Goal: Transaction & Acquisition: Purchase product/service

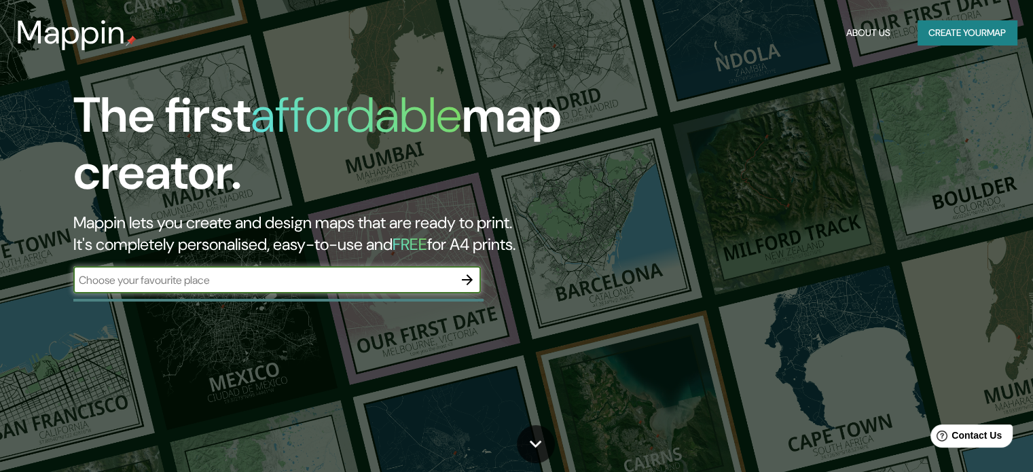
click at [969, 32] on button "Create your map" at bounding box center [967, 32] width 99 height 25
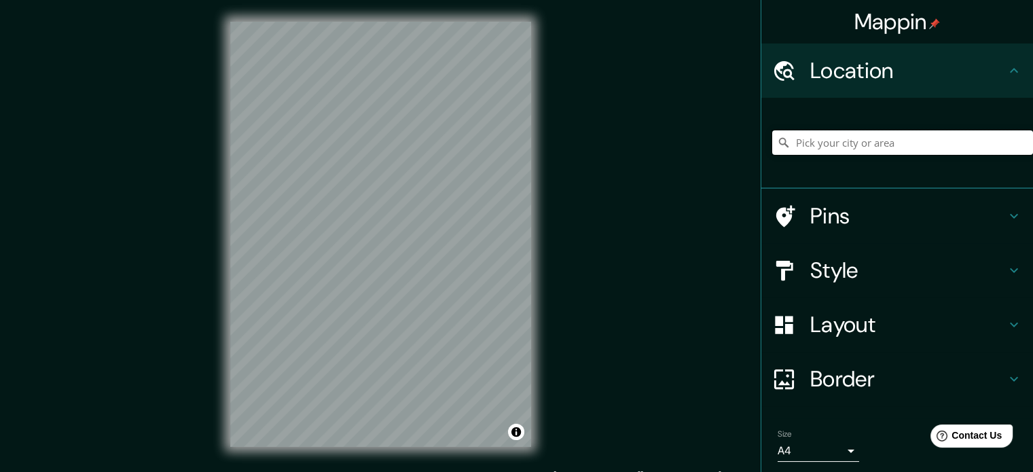
click at [863, 139] on input "Pick your city or area" at bounding box center [902, 142] width 261 height 24
click at [854, 146] on input "[GEOGRAPHIC_DATA], [GEOGRAPHIC_DATA], [GEOGRAPHIC_DATA]" at bounding box center [902, 142] width 261 height 24
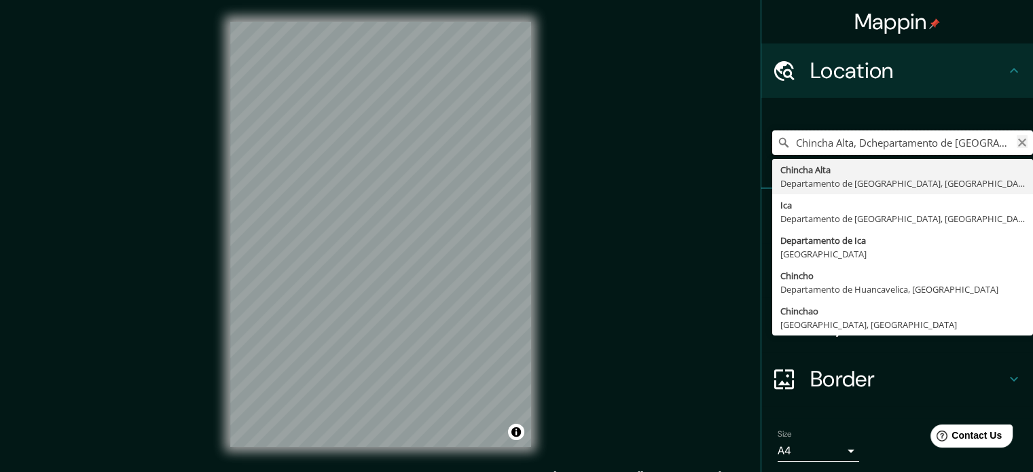
type input "Chincha Alta, Dchepartamento de [GEOGRAPHIC_DATA], [GEOGRAPHIC_DATA]"
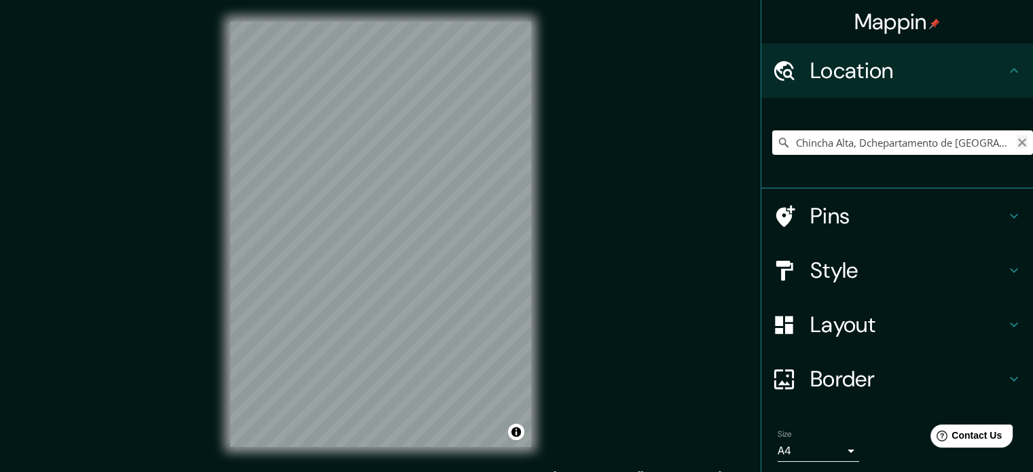
click at [1017, 144] on icon "Clear" at bounding box center [1022, 142] width 11 height 11
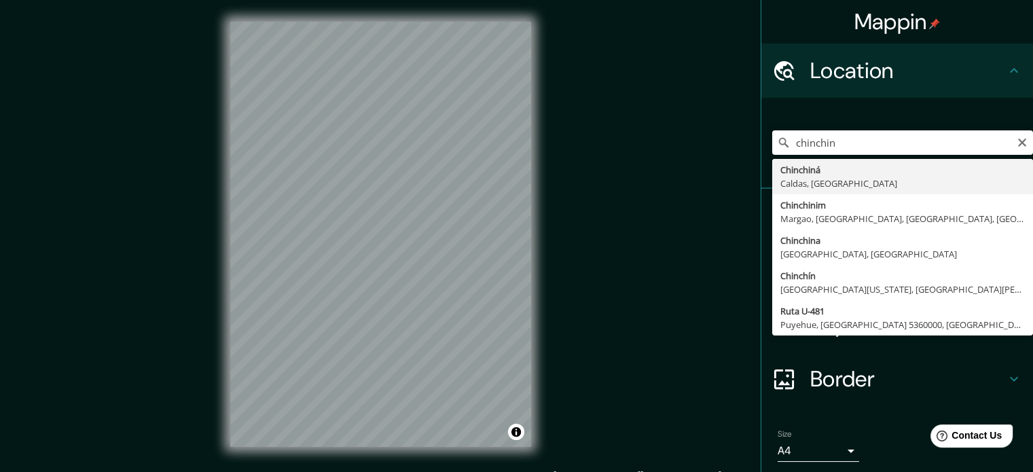
type input "Chinchiná, [GEOGRAPHIC_DATA], [GEOGRAPHIC_DATA]"
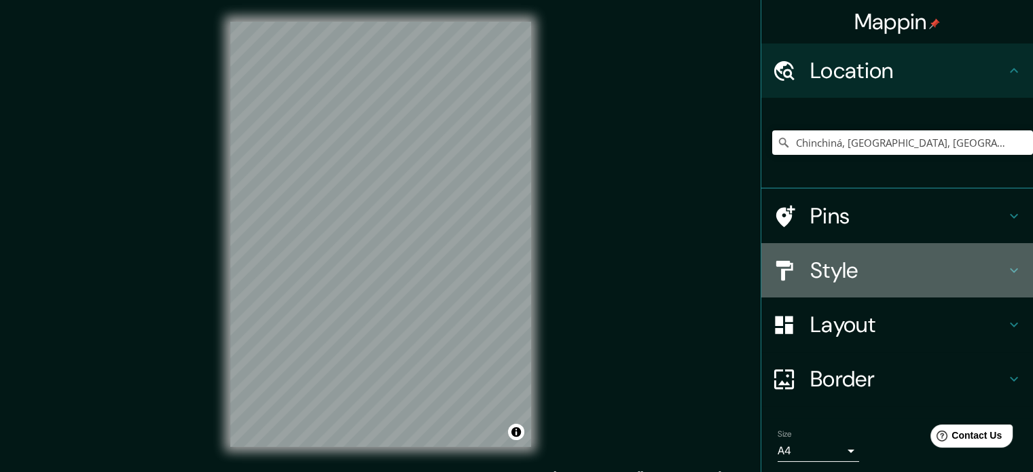
click at [1006, 264] on icon at bounding box center [1014, 270] width 16 height 16
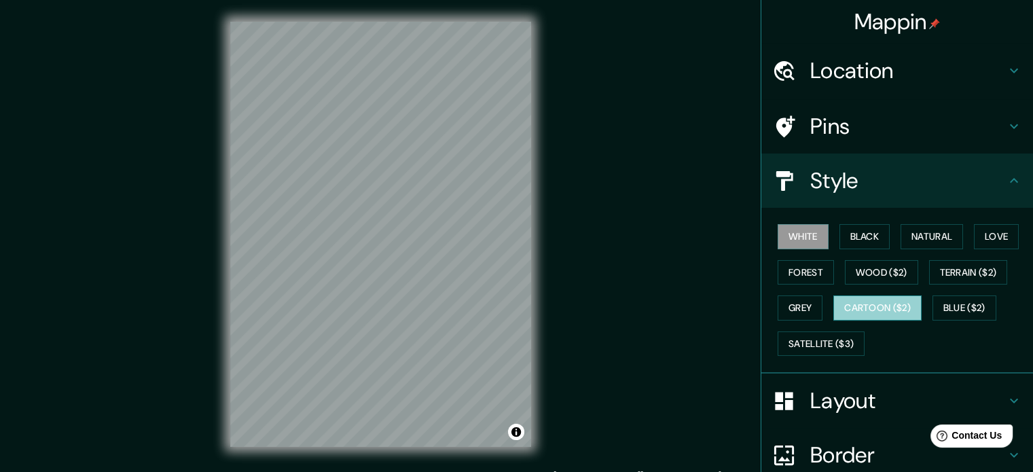
click at [883, 304] on button "Cartoon ($2)" at bounding box center [877, 307] width 88 height 25
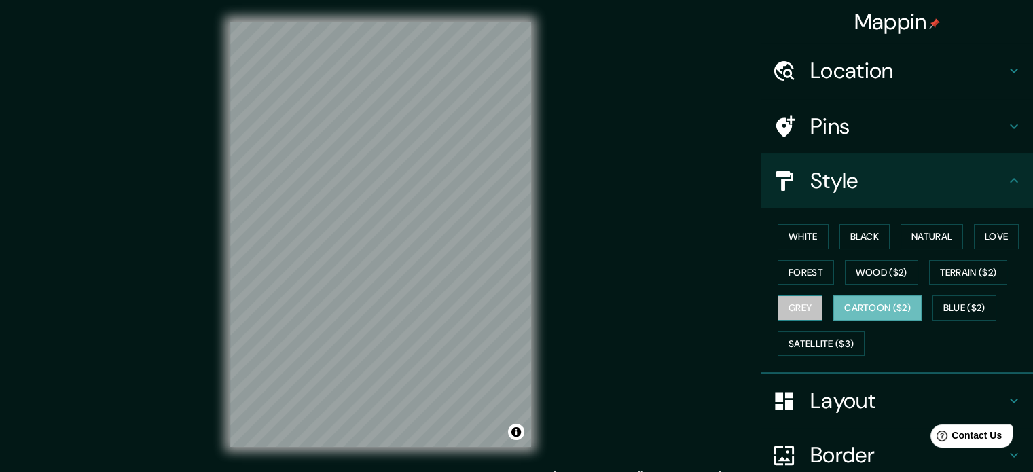
click at [784, 301] on button "Grey" at bounding box center [800, 307] width 45 height 25
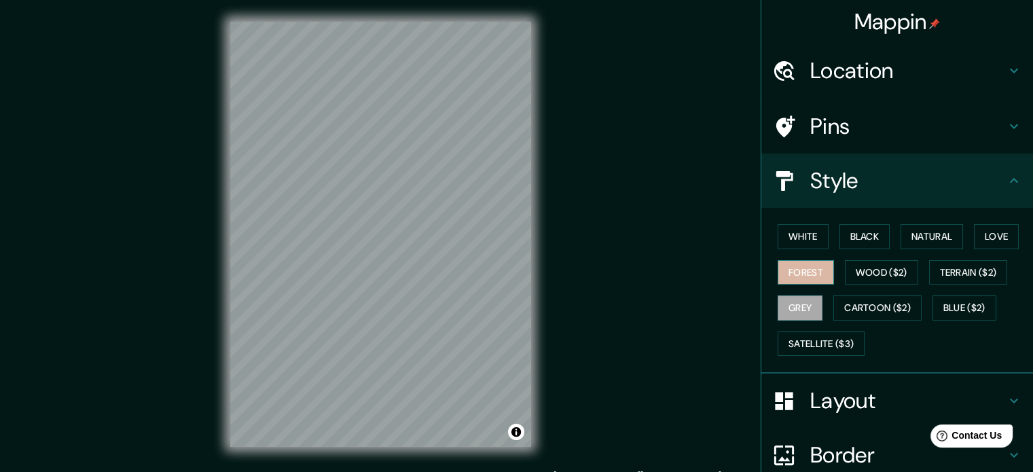
click at [793, 268] on button "Forest" at bounding box center [806, 272] width 56 height 25
click at [798, 230] on button "White" at bounding box center [803, 236] width 51 height 25
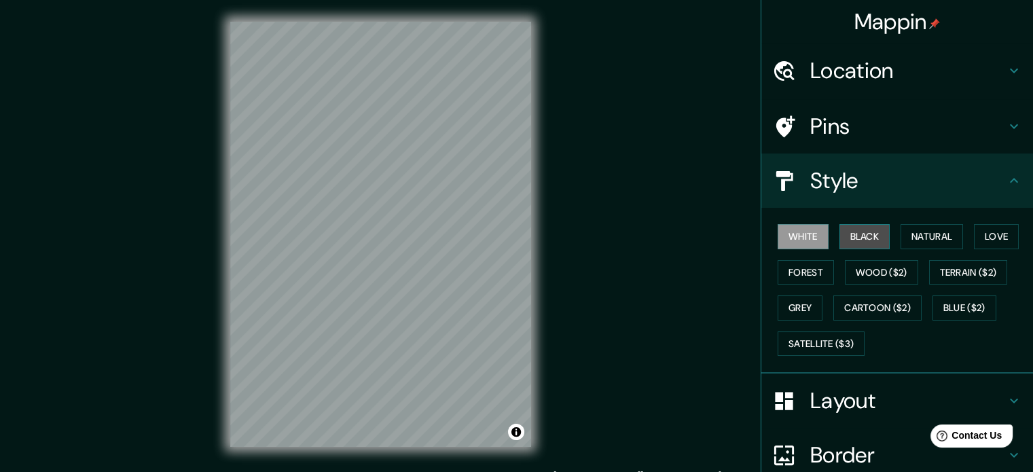
click at [854, 241] on button "Black" at bounding box center [864, 236] width 51 height 25
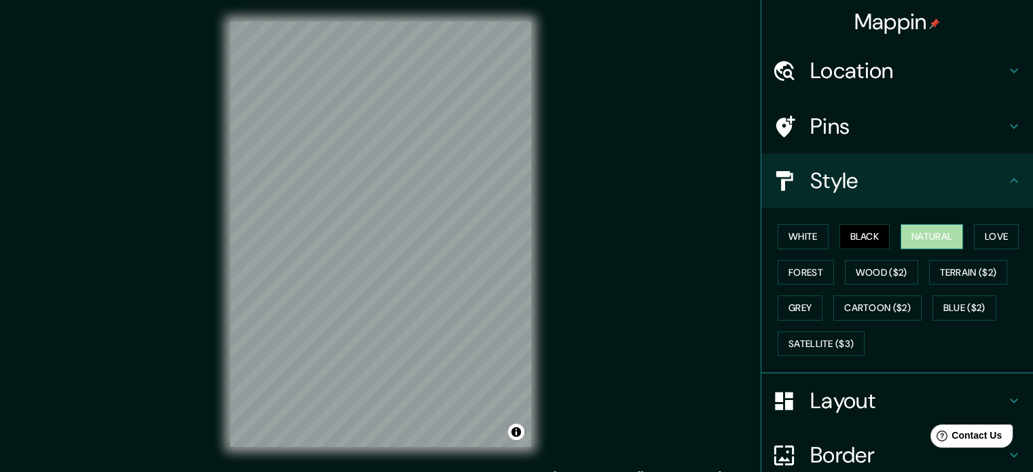
click at [923, 238] on button "Natural" at bounding box center [932, 236] width 62 height 25
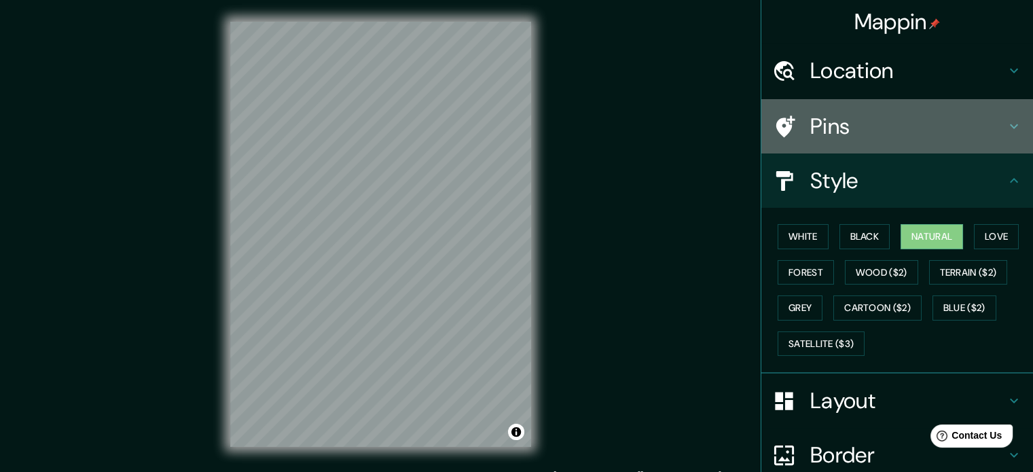
click at [918, 128] on h4 "Pins" at bounding box center [908, 126] width 196 height 27
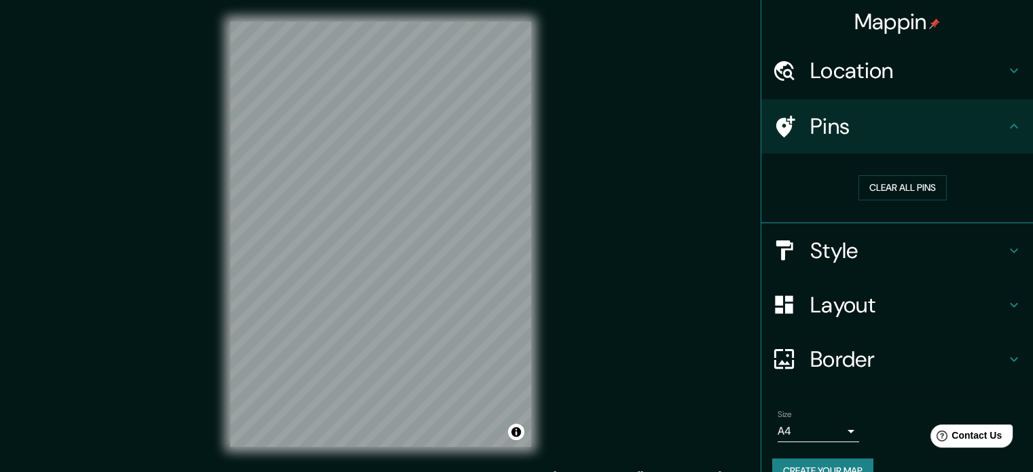
click at [905, 67] on h4 "Location" at bounding box center [908, 70] width 196 height 27
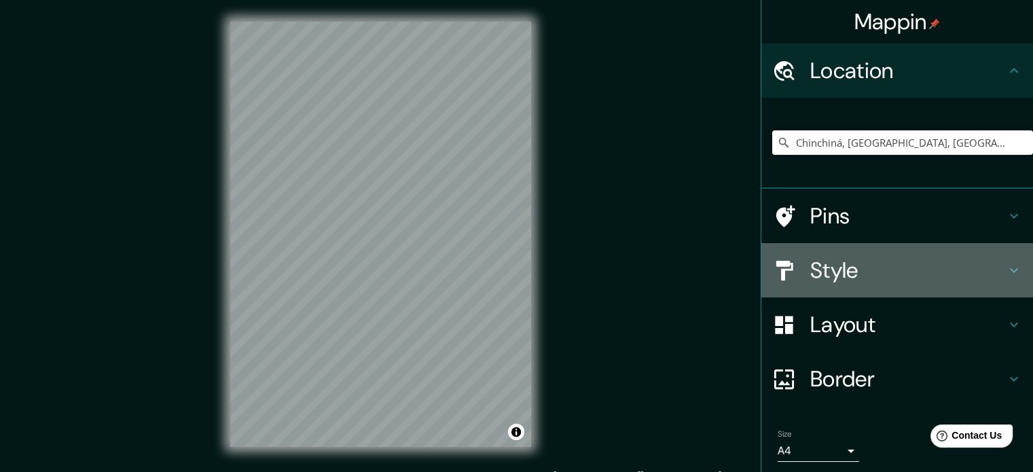
click at [837, 266] on h4 "Style" at bounding box center [908, 270] width 196 height 27
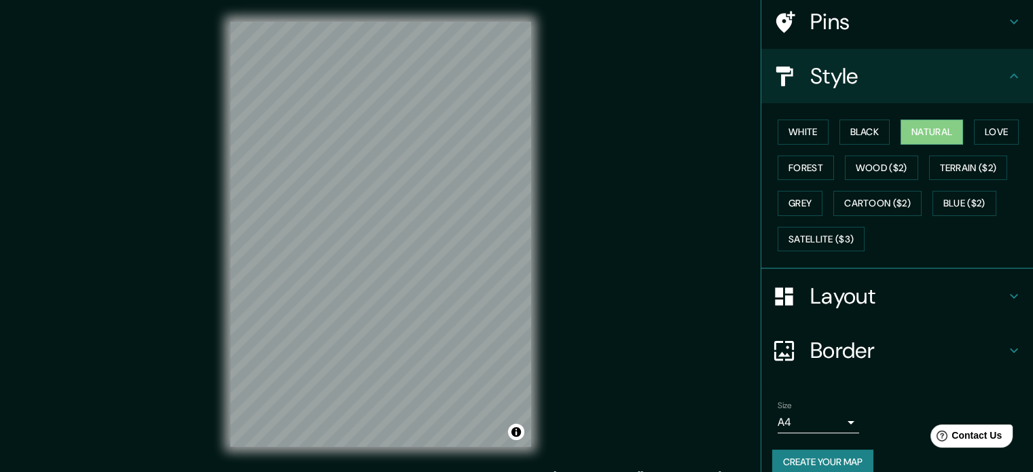
scroll to position [121, 0]
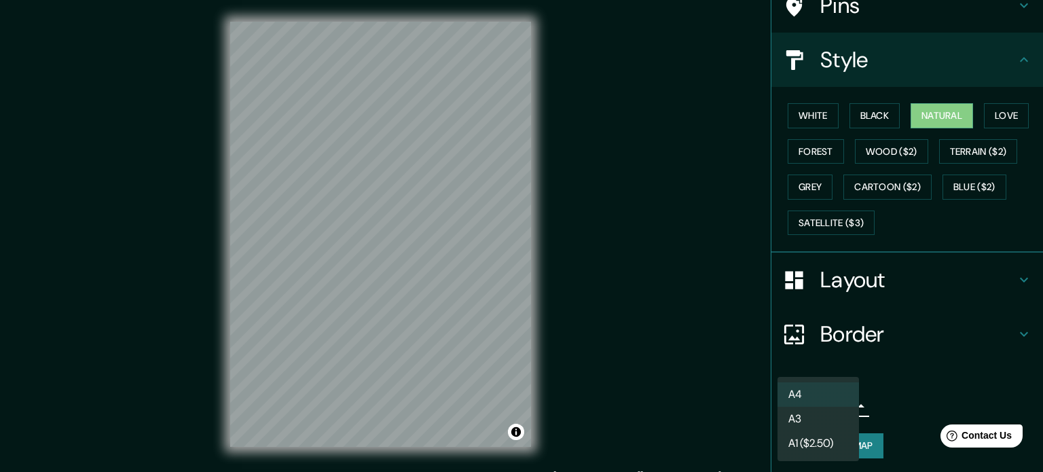
click at [839, 403] on body "Mappin Location [GEOGRAPHIC_DATA], [GEOGRAPHIC_DATA], [GEOGRAPHIC_DATA] Pins St…" at bounding box center [521, 236] width 1043 height 472
click at [830, 393] on li "A4" at bounding box center [819, 394] width 82 height 24
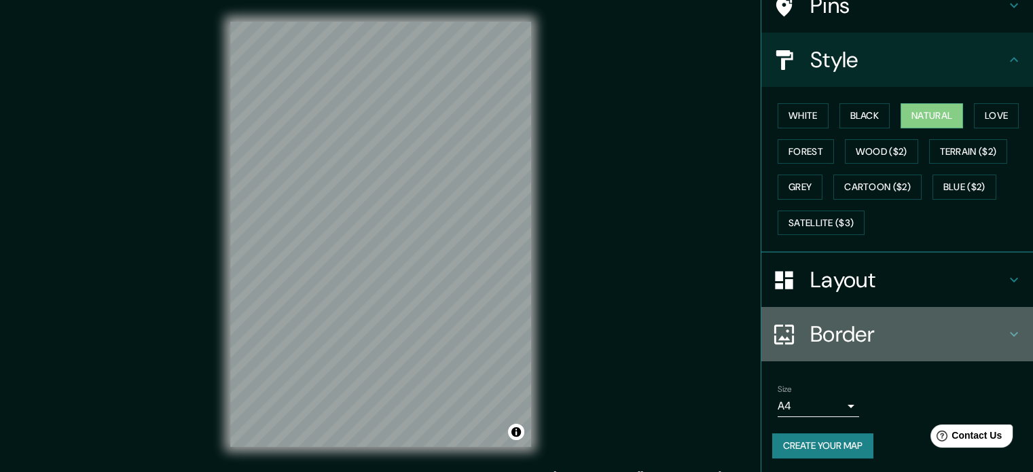
click at [869, 327] on h4 "Border" at bounding box center [908, 334] width 196 height 27
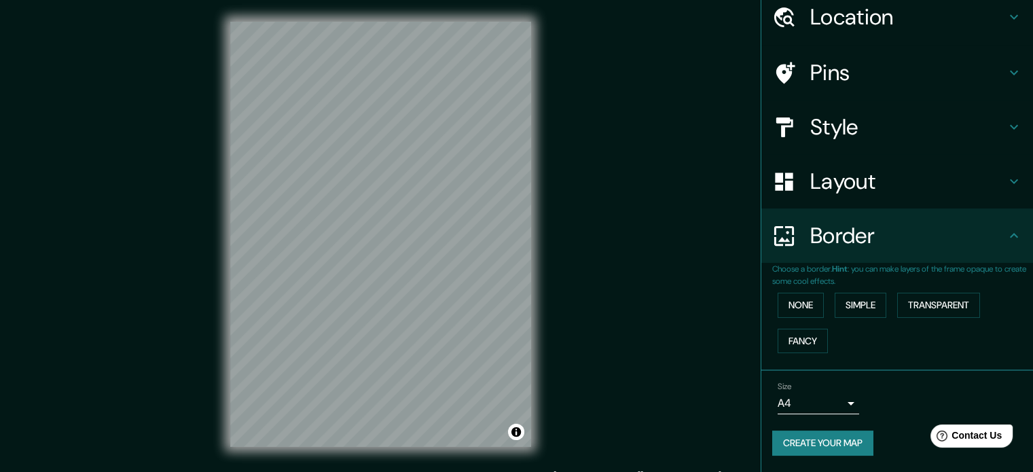
scroll to position [52, 0]
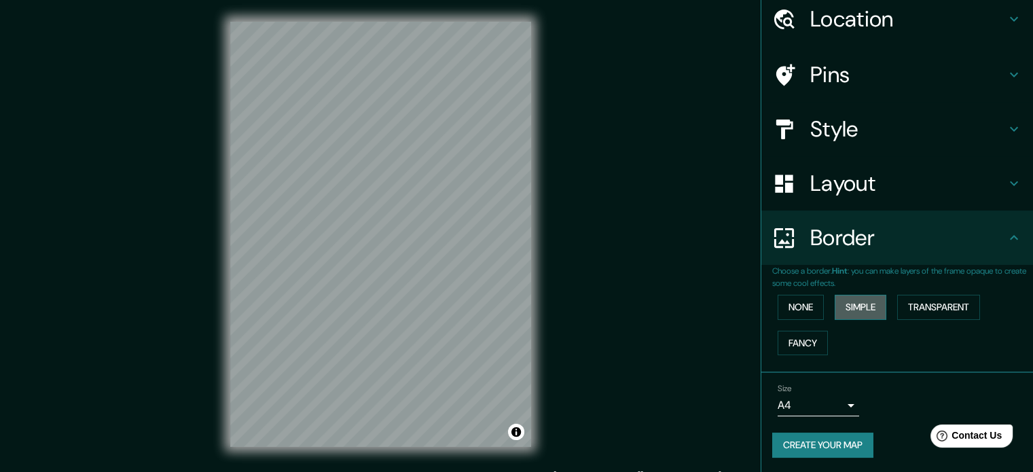
click at [850, 303] on button "Simple" at bounding box center [861, 307] width 52 height 25
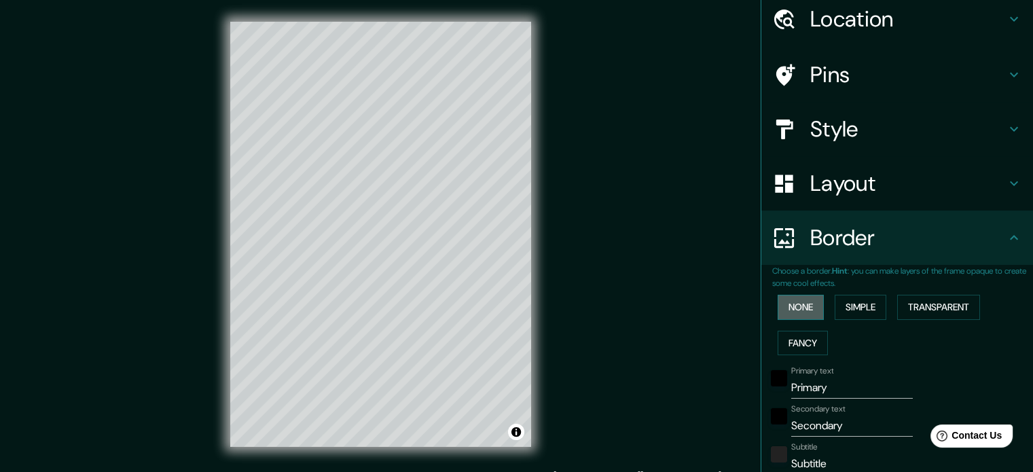
click at [789, 303] on button "None" at bounding box center [801, 307] width 46 height 25
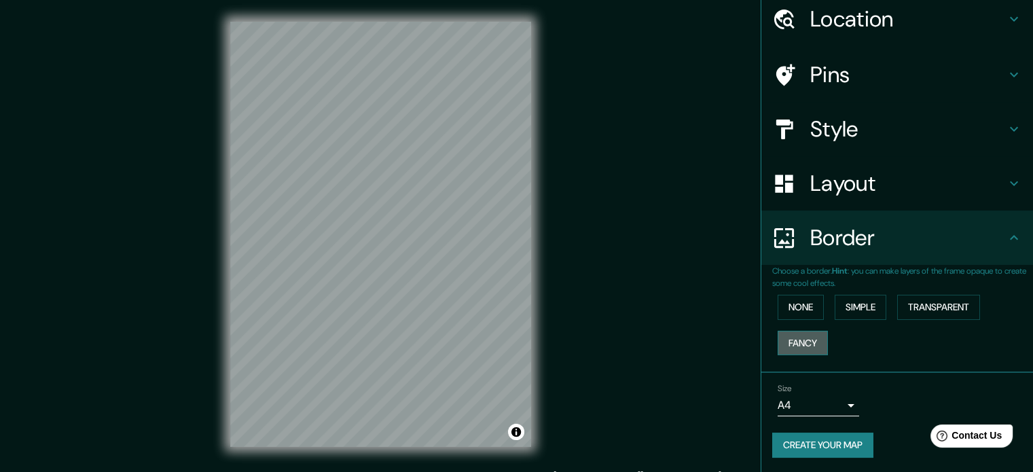
click at [788, 342] on button "Fancy" at bounding box center [803, 343] width 50 height 25
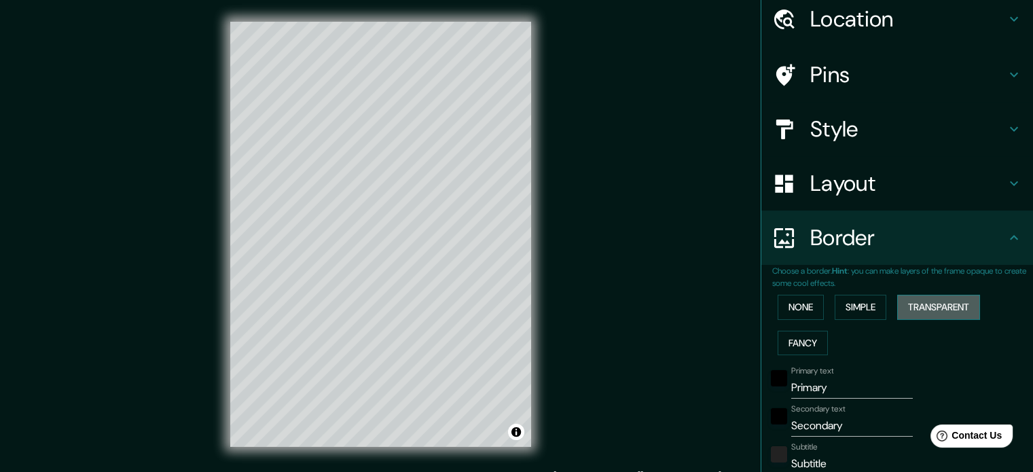
click at [921, 301] on button "Transparent" at bounding box center [938, 307] width 83 height 25
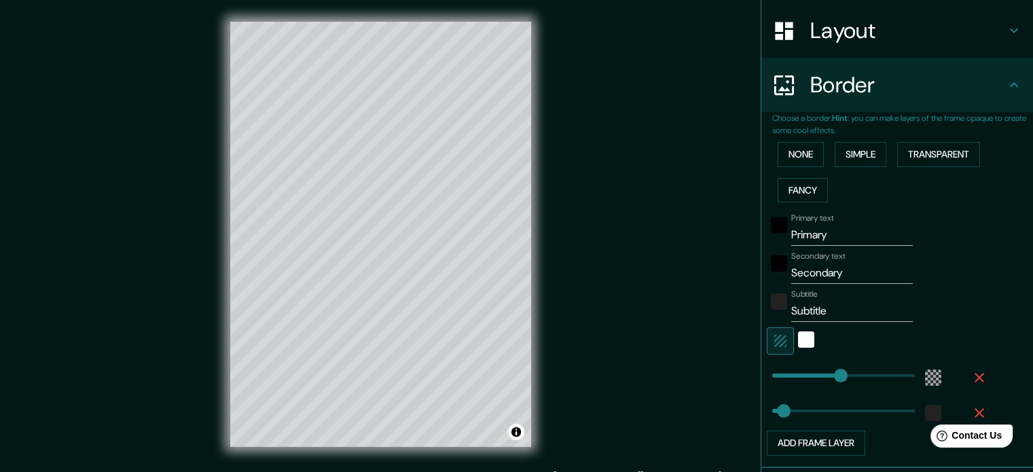
scroll to position [299, 0]
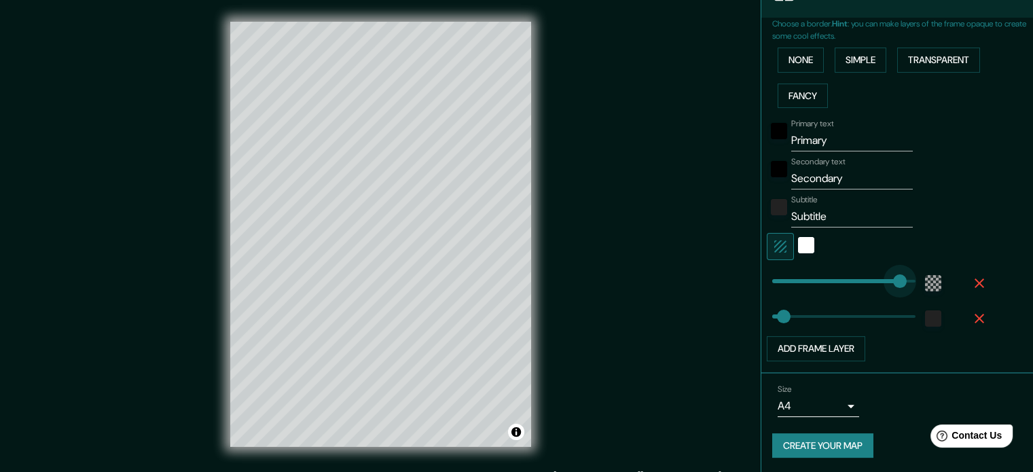
type input "443"
drag, startPoint x: 830, startPoint y: 275, endPoint x: 936, endPoint y: 291, distance: 107.1
type input "35"
type input "98"
type input "35"
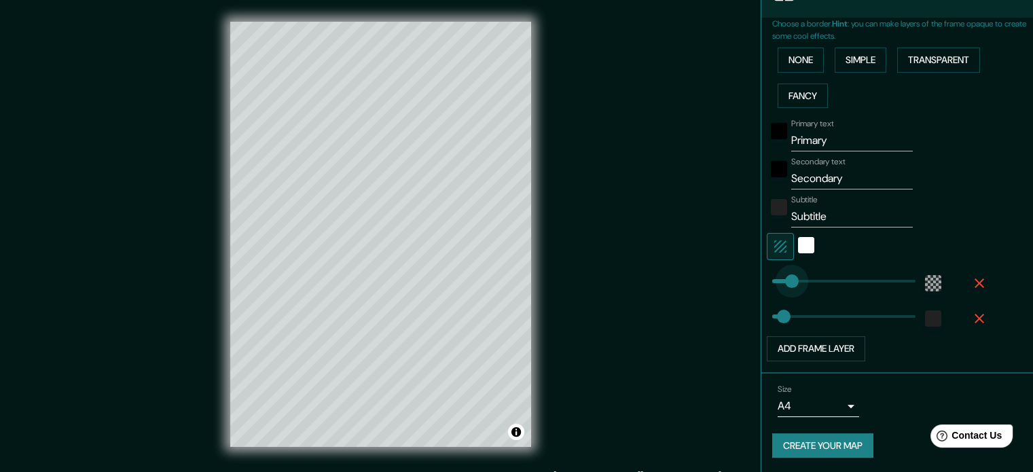
type input "11"
drag, startPoint x: 903, startPoint y: 283, endPoint x: 755, endPoint y: 325, distance: 153.9
type input "35"
click at [812, 443] on button "Create your map" at bounding box center [822, 445] width 101 height 25
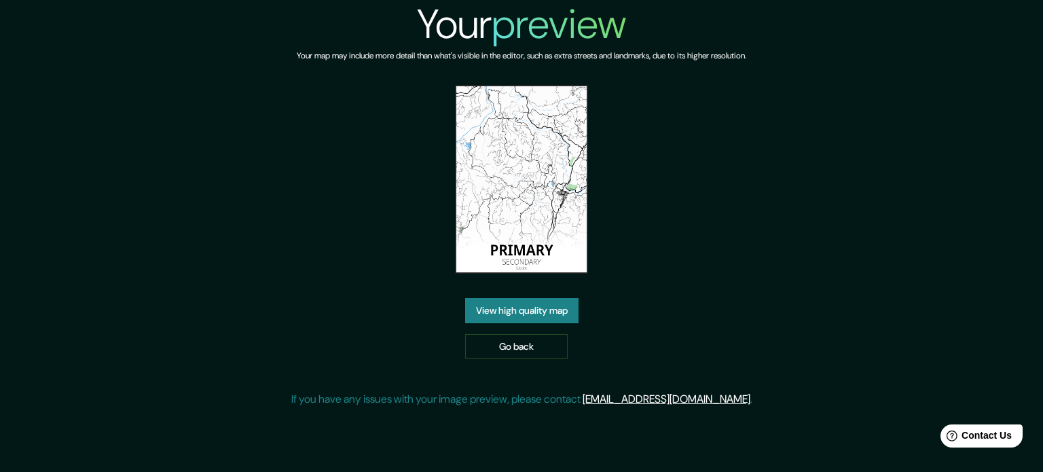
click at [527, 298] on link "View high quality map" at bounding box center [521, 310] width 113 height 25
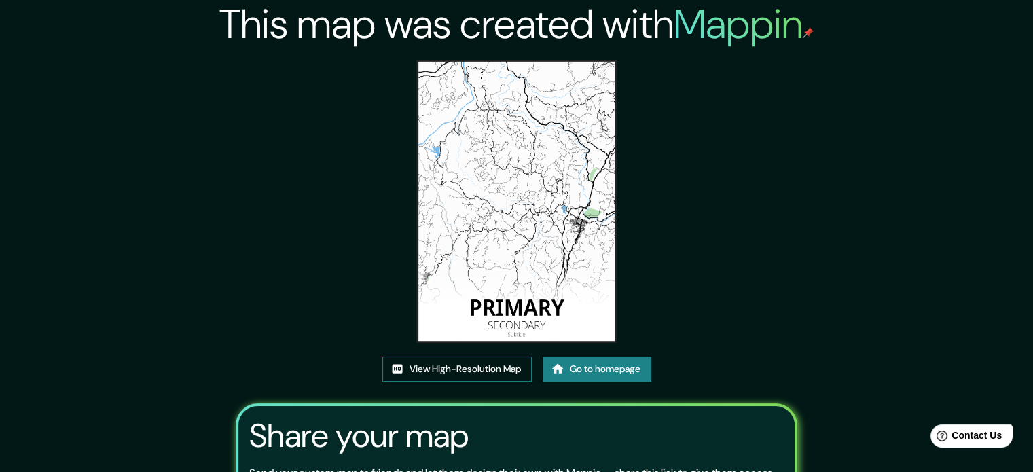
click at [484, 371] on link "View High-Resolution Map" at bounding box center [456, 369] width 149 height 25
click at [449, 366] on link "View High-Resolution Map" at bounding box center [456, 369] width 149 height 25
click at [596, 367] on link "Go to homepage" at bounding box center [597, 369] width 109 height 25
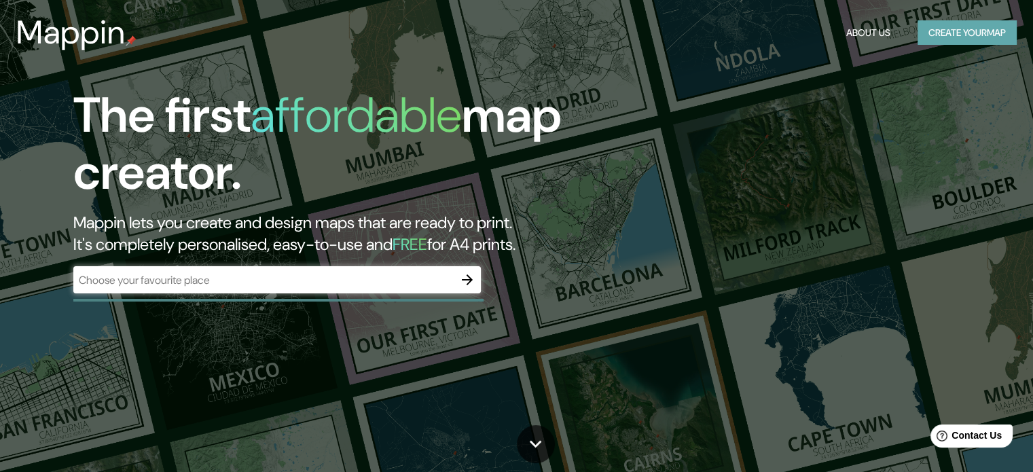
click at [966, 35] on button "Create your map" at bounding box center [967, 32] width 99 height 25
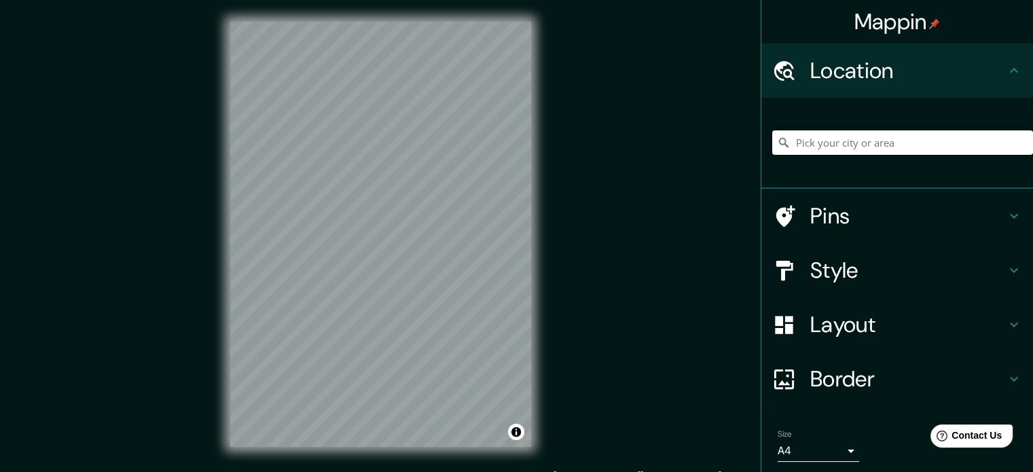
click at [869, 145] on input "Pick your city or area" at bounding box center [902, 142] width 261 height 24
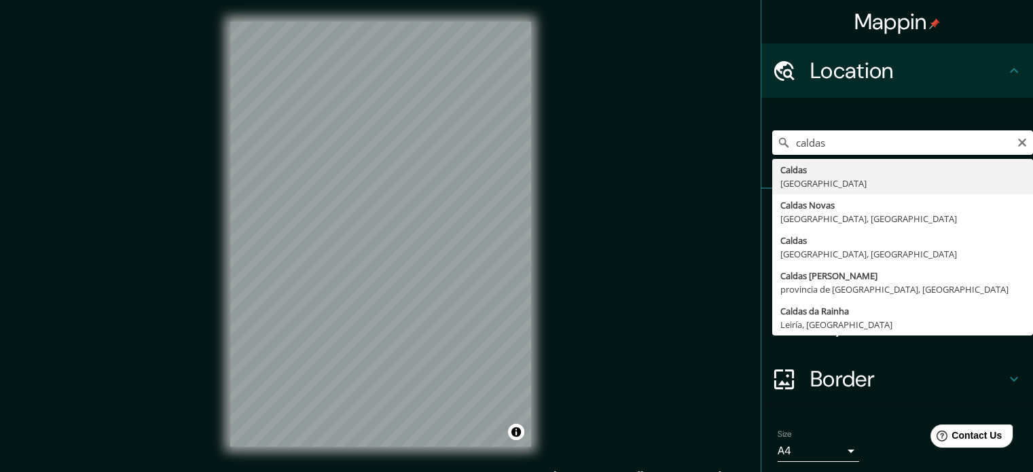
type input "Caldas, [GEOGRAPHIC_DATA]"
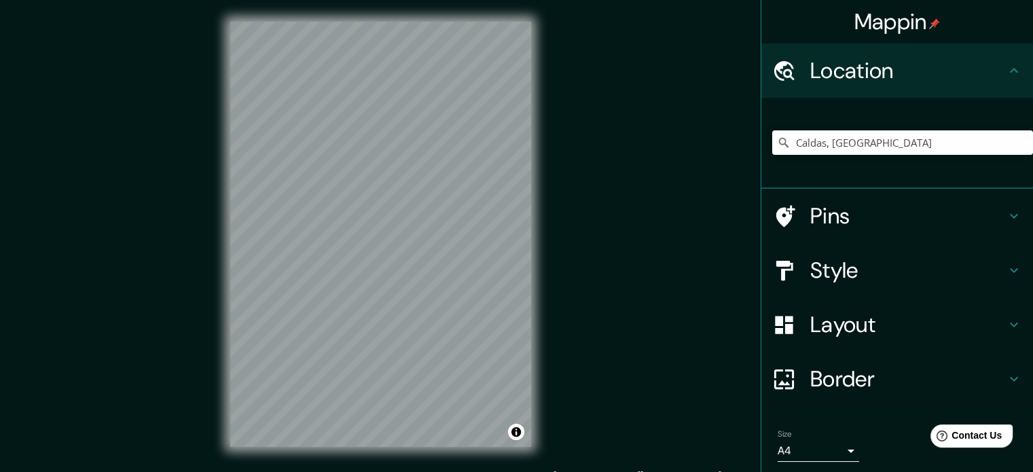
click at [850, 215] on h4 "Pins" at bounding box center [908, 215] width 196 height 27
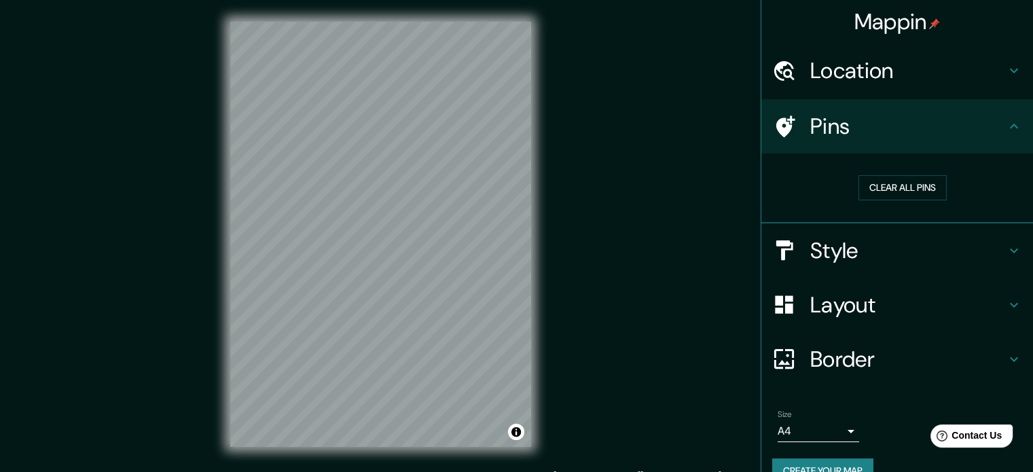
click at [827, 242] on h4 "Style" at bounding box center [908, 250] width 196 height 27
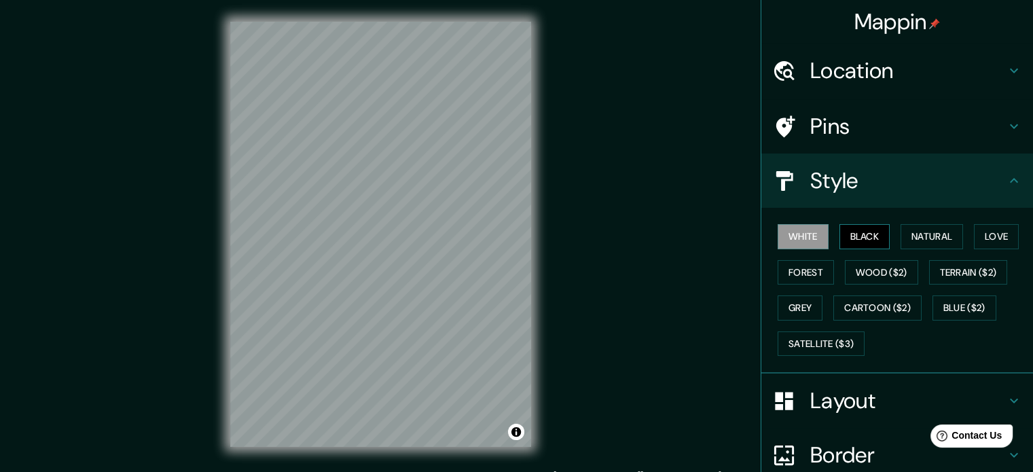
click at [843, 238] on button "Black" at bounding box center [864, 236] width 51 height 25
click at [913, 234] on button "Natural" at bounding box center [932, 236] width 62 height 25
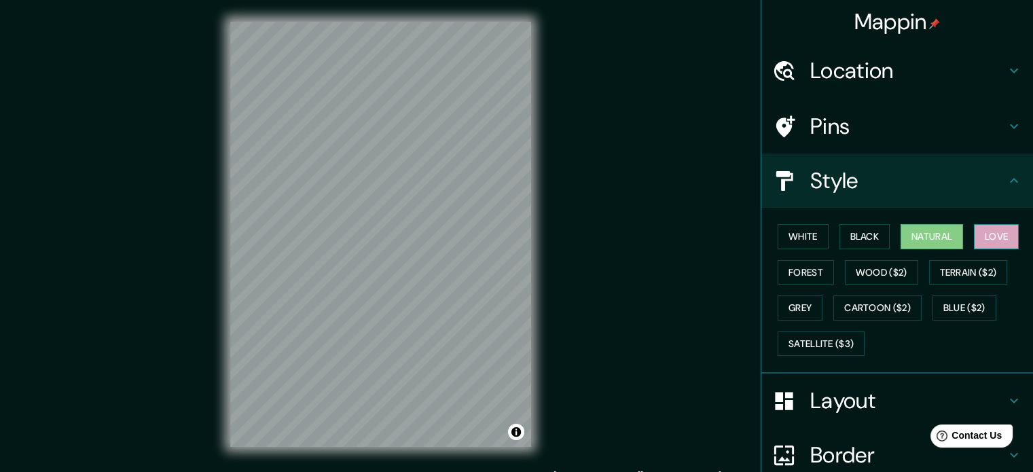
click at [988, 233] on button "Love" at bounding box center [996, 236] width 45 height 25
click at [970, 272] on button "Terrain ($2)" at bounding box center [968, 272] width 79 height 25
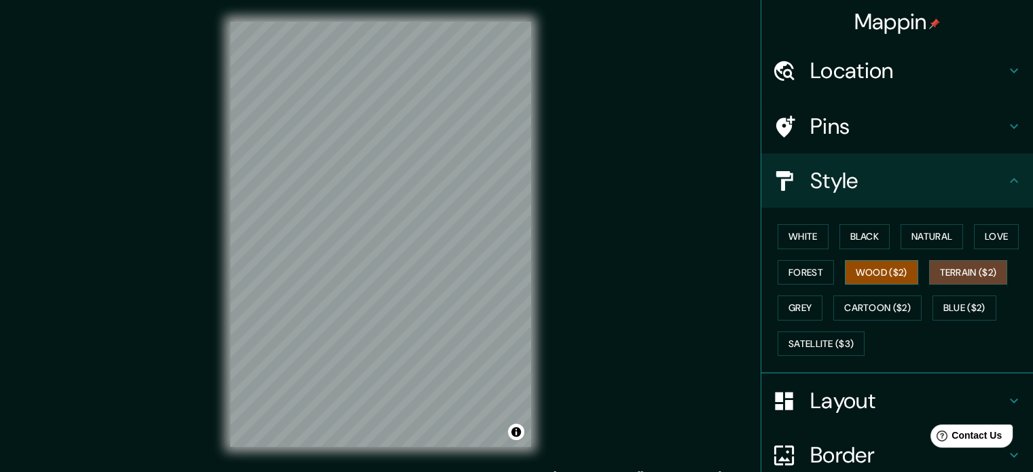
click at [882, 269] on button "Wood ($2)" at bounding box center [881, 272] width 73 height 25
click at [805, 268] on button "Forest" at bounding box center [806, 272] width 56 height 25
click at [867, 269] on button "Wood ($2)" at bounding box center [881, 272] width 73 height 25
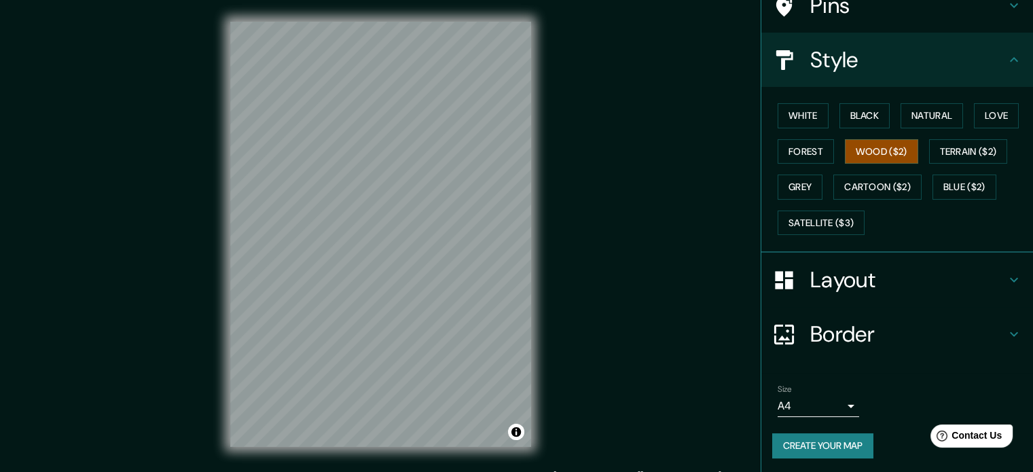
click at [1006, 272] on icon at bounding box center [1014, 280] width 16 height 16
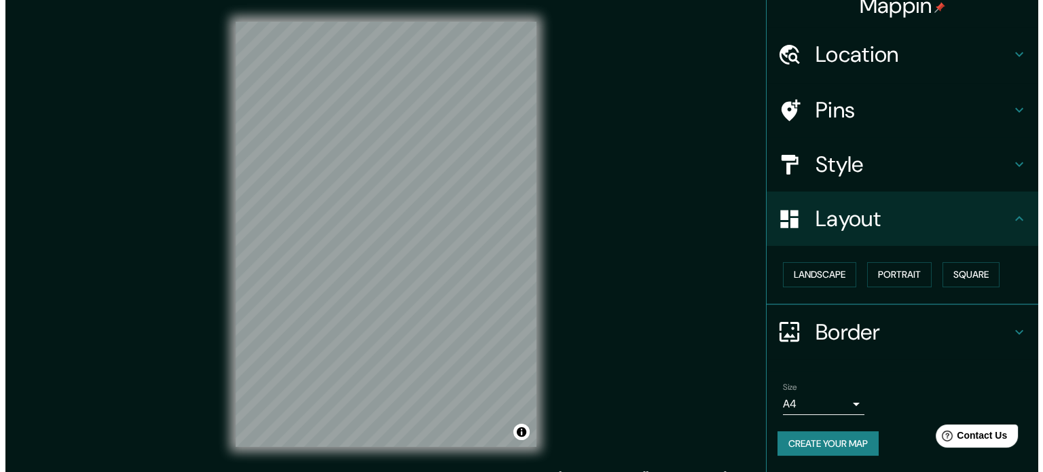
scroll to position [15, 0]
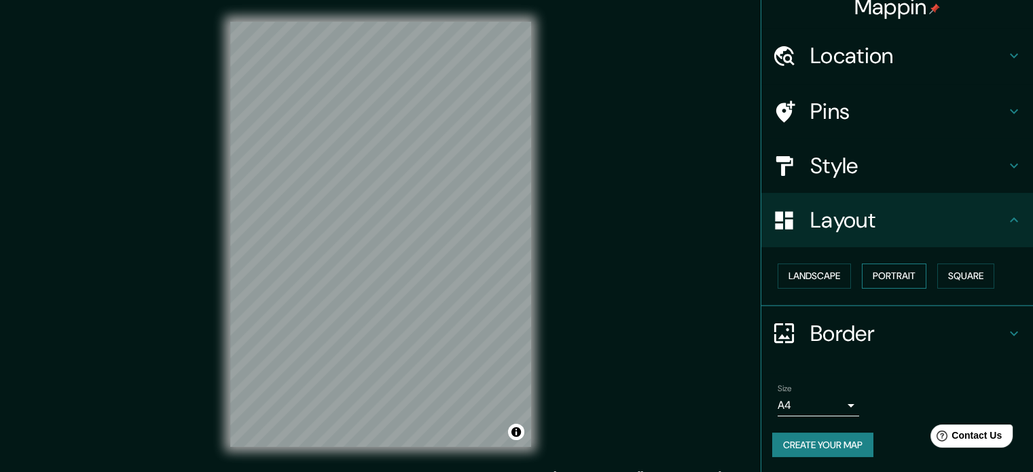
click at [892, 266] on button "Portrait" at bounding box center [894, 276] width 65 height 25
click at [813, 279] on button "Landscape" at bounding box center [814, 276] width 73 height 25
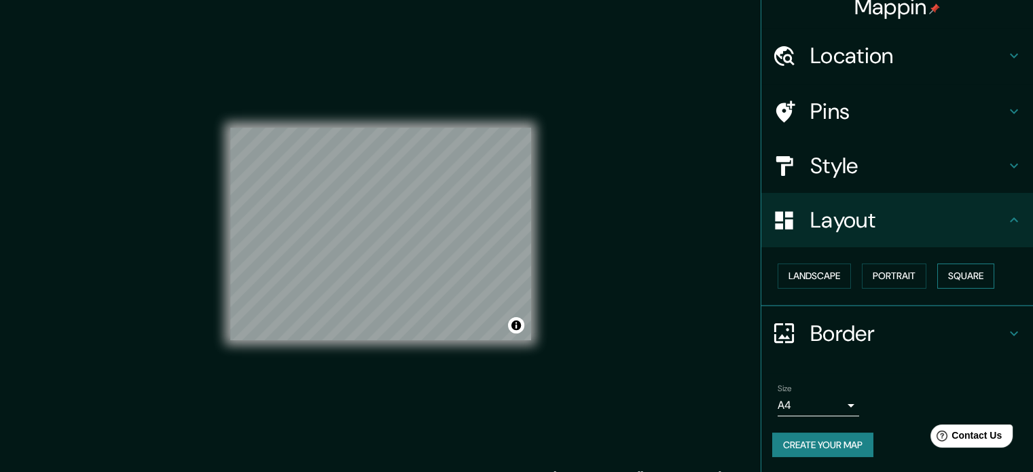
click at [941, 272] on button "Square" at bounding box center [965, 276] width 57 height 25
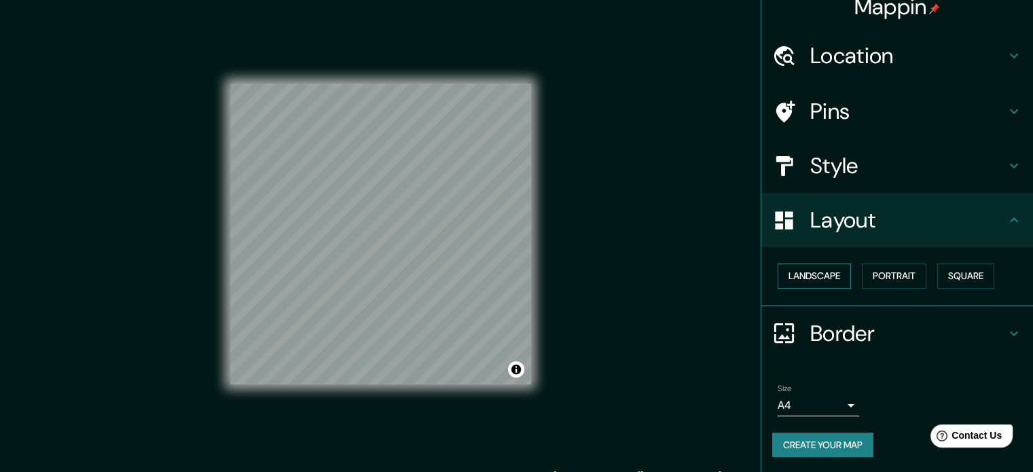
click at [797, 266] on button "Landscape" at bounding box center [814, 276] width 73 height 25
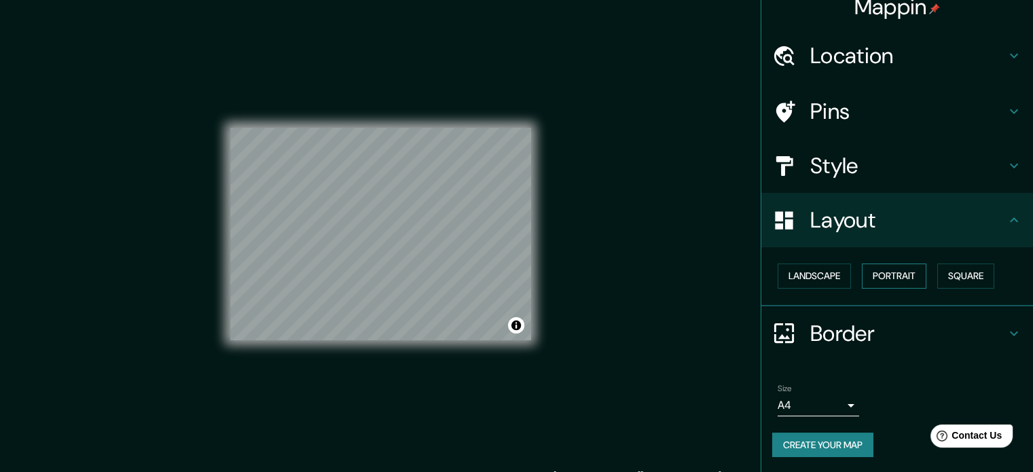
click at [912, 276] on button "Portrait" at bounding box center [894, 276] width 65 height 25
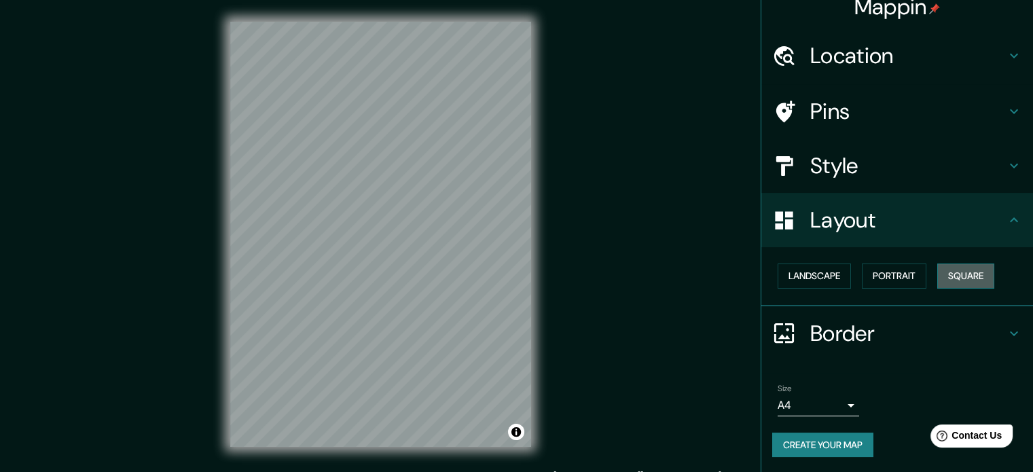
click at [962, 276] on button "Square" at bounding box center [965, 276] width 57 height 25
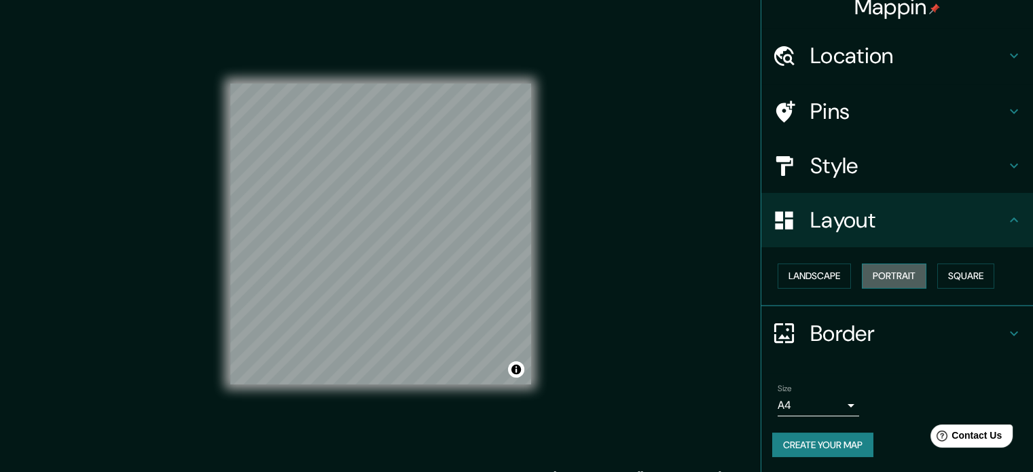
click at [895, 268] on button "Portrait" at bounding box center [894, 276] width 65 height 25
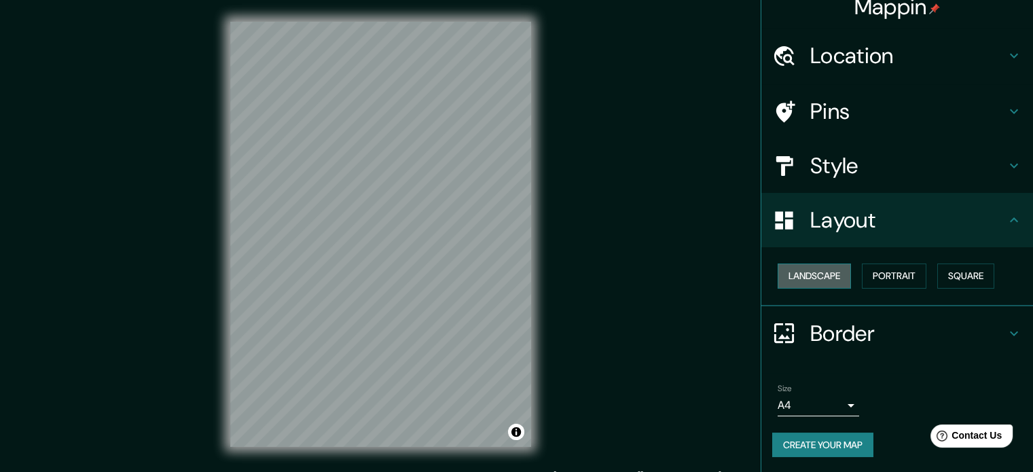
click at [821, 268] on button "Landscape" at bounding box center [814, 276] width 73 height 25
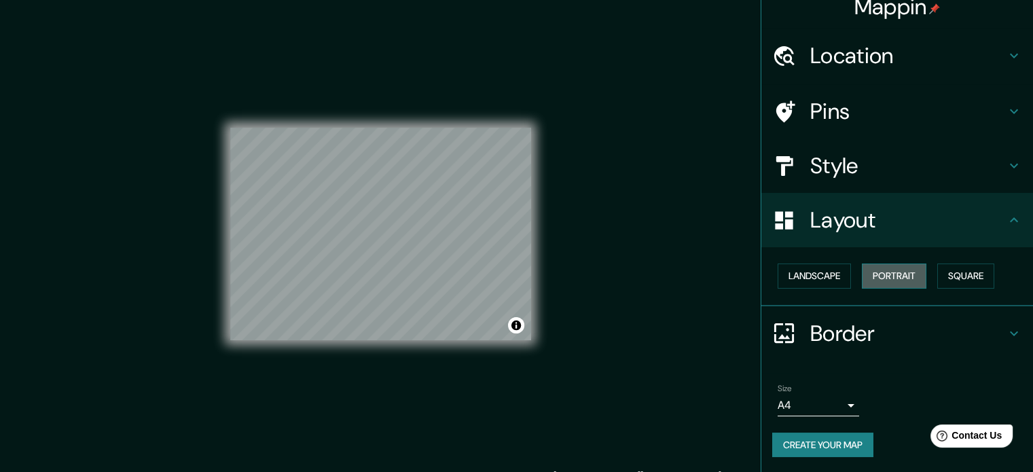
click at [897, 285] on button "Portrait" at bounding box center [894, 276] width 65 height 25
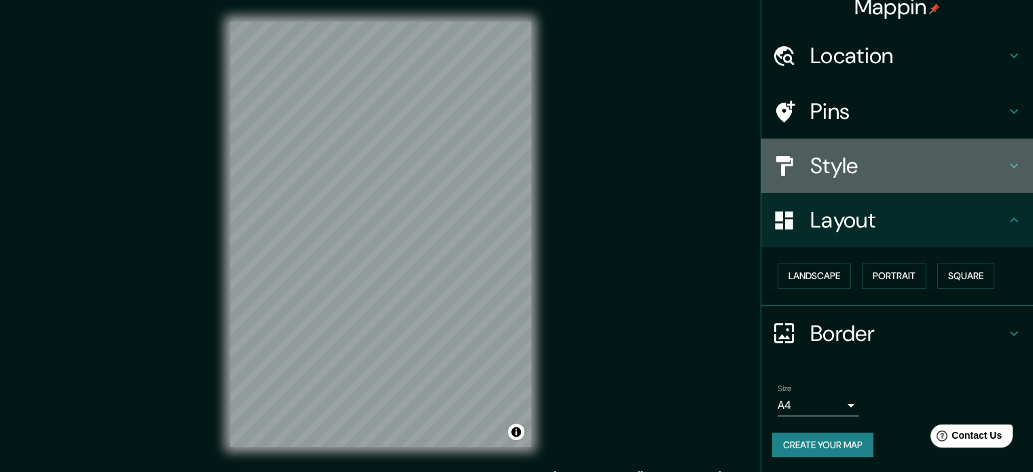
click at [923, 173] on h4 "Style" at bounding box center [908, 165] width 196 height 27
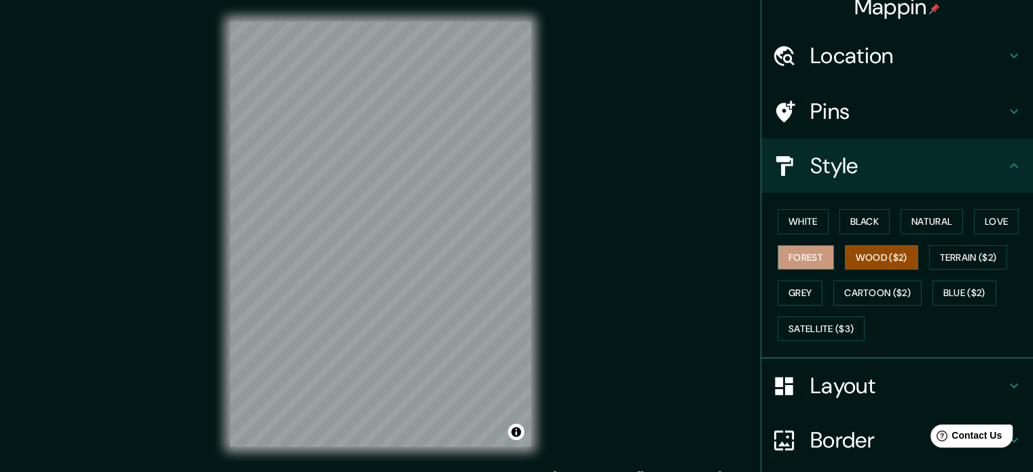
click at [793, 258] on button "Forest" at bounding box center [806, 257] width 56 height 25
click at [793, 214] on button "White" at bounding box center [803, 221] width 51 height 25
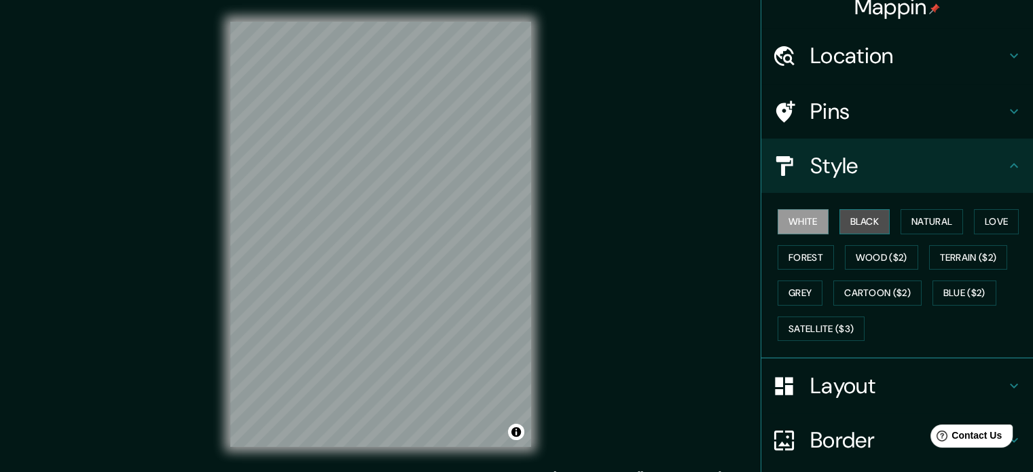
click at [863, 228] on button "Black" at bounding box center [864, 221] width 51 height 25
click at [785, 223] on button "White" at bounding box center [803, 221] width 51 height 25
